Goal: Task Accomplishment & Management: Manage account settings

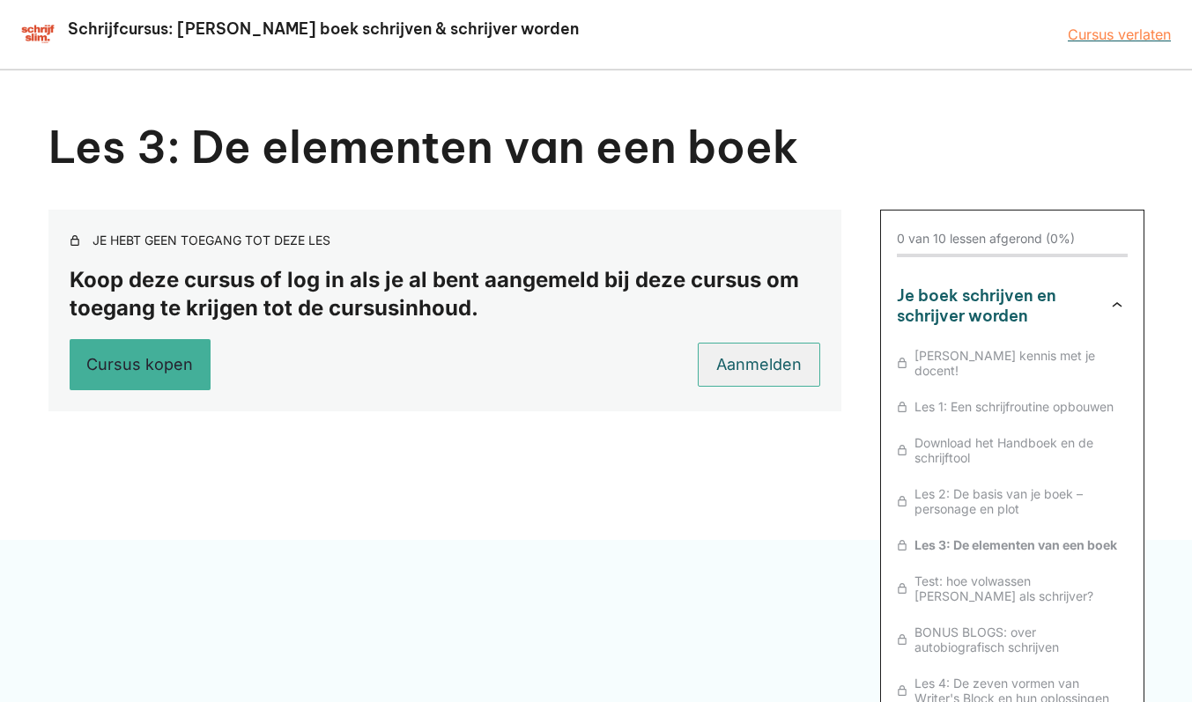
click at [740, 358] on link "Aanmelden" at bounding box center [759, 365] width 122 height 44
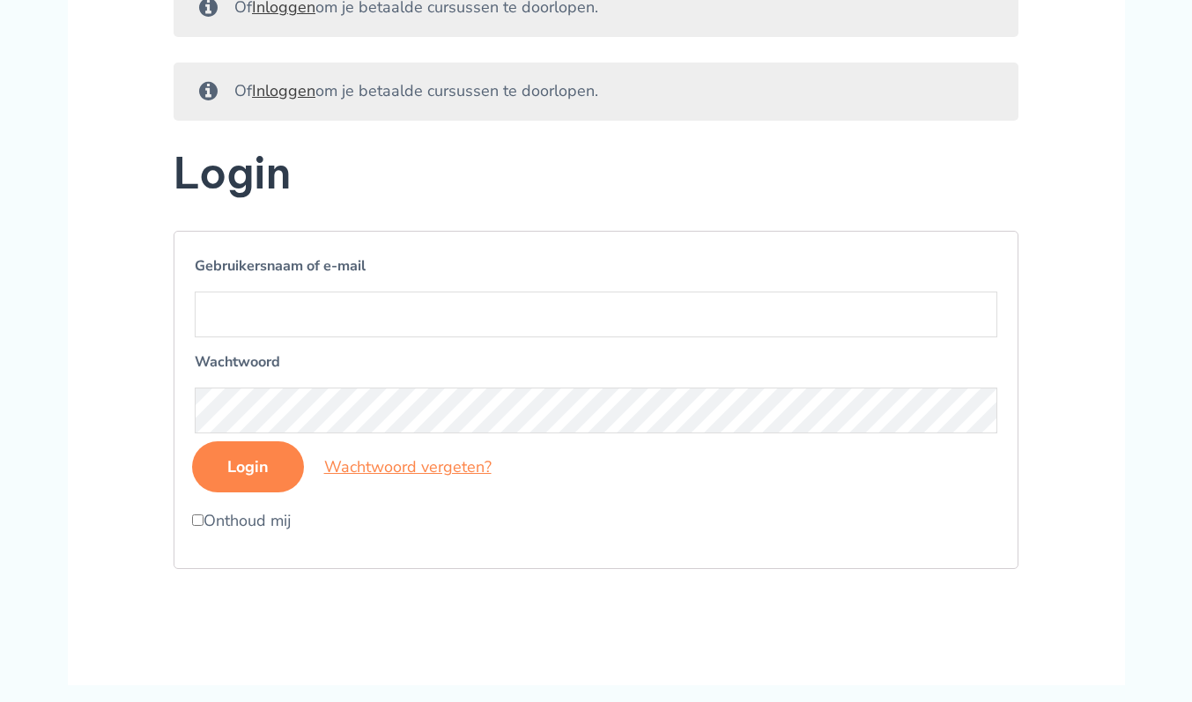
scroll to position [294, 0]
type input "bart@vercarre.be"
click at [241, 484] on input "Login" at bounding box center [248, 465] width 112 height 51
